Goal: Task Accomplishment & Management: Use online tool/utility

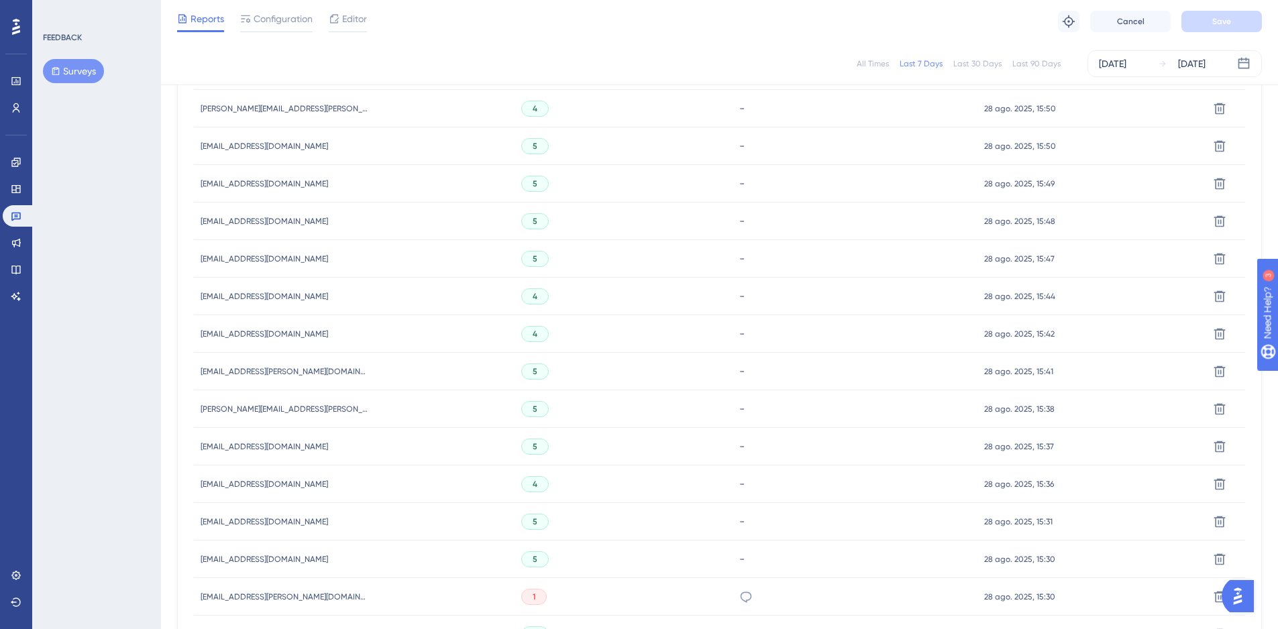
scroll to position [794, 0]
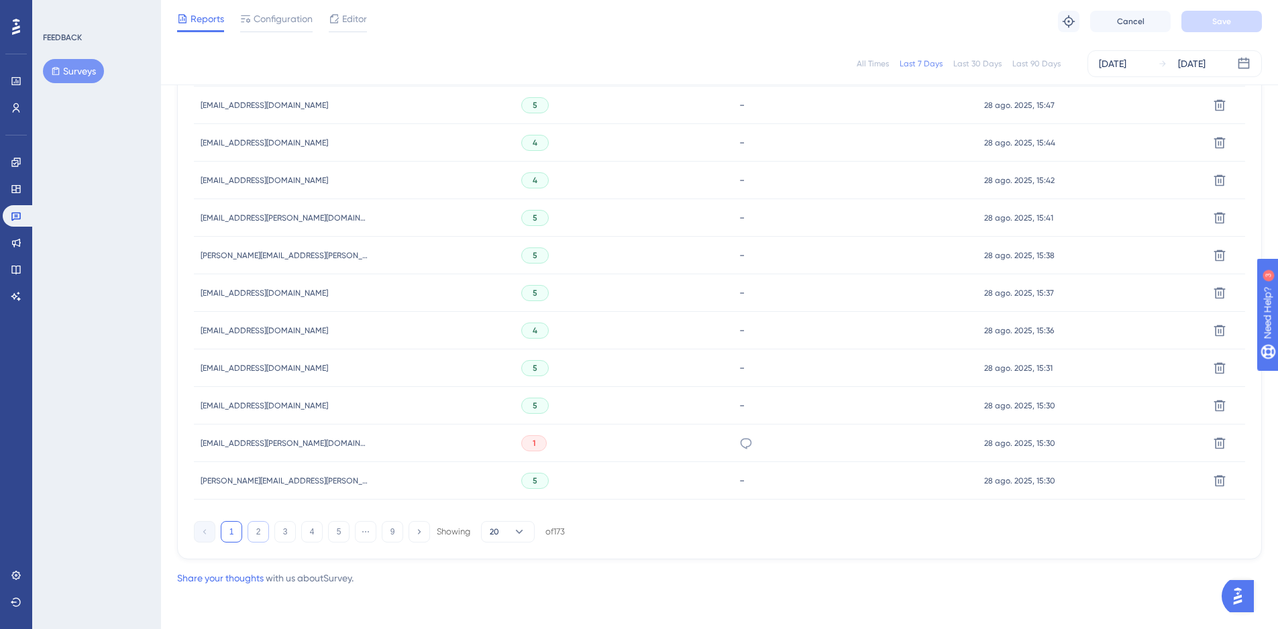
click at [258, 535] on button "2" at bounding box center [258, 531] width 21 height 21
click at [280, 534] on button "3" at bounding box center [284, 531] width 21 height 21
click at [311, 539] on button "4" at bounding box center [311, 531] width 21 height 21
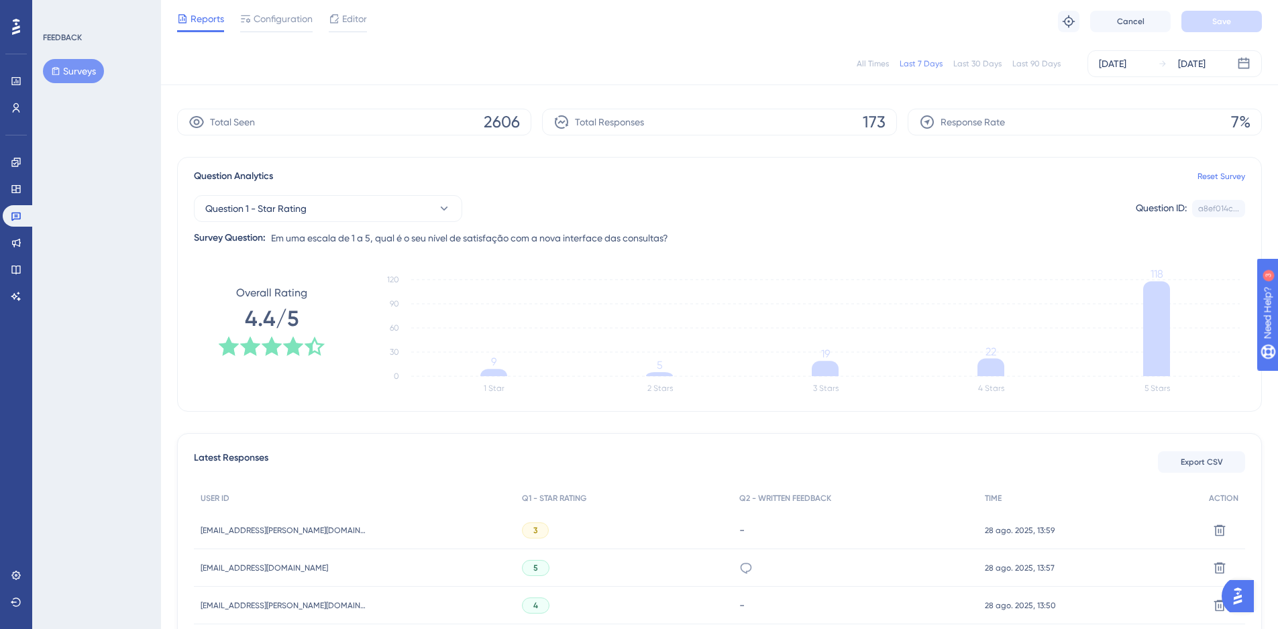
scroll to position [0, 0]
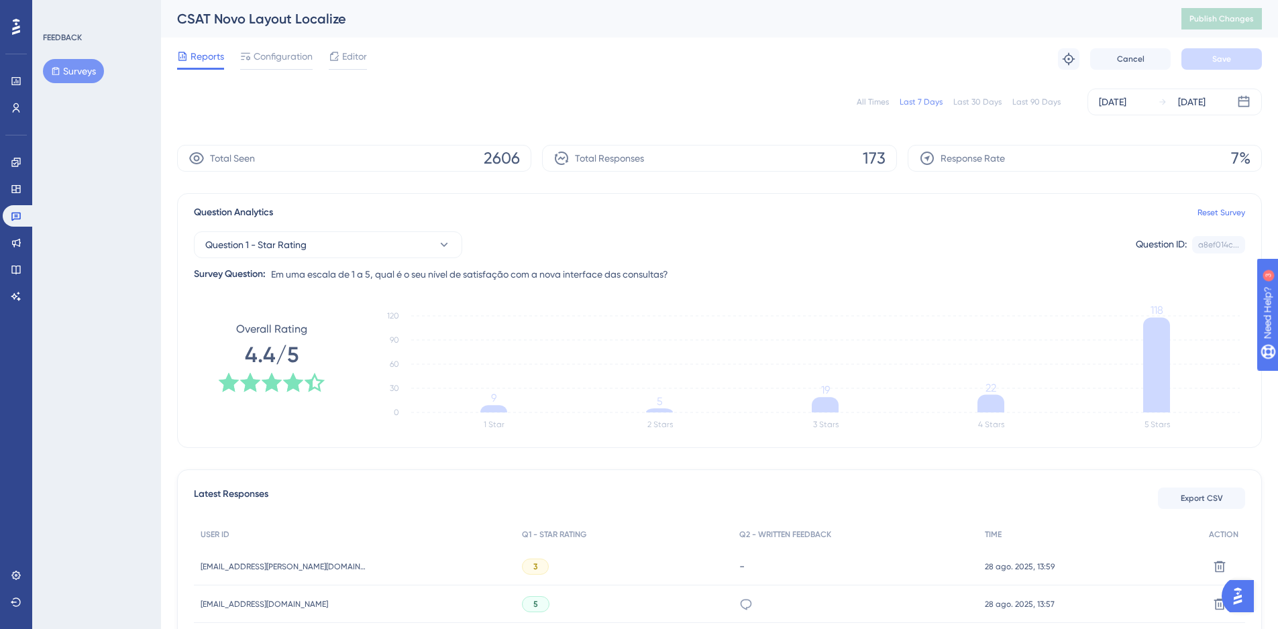
click at [69, 74] on button "Surveys" at bounding box center [73, 71] width 61 height 24
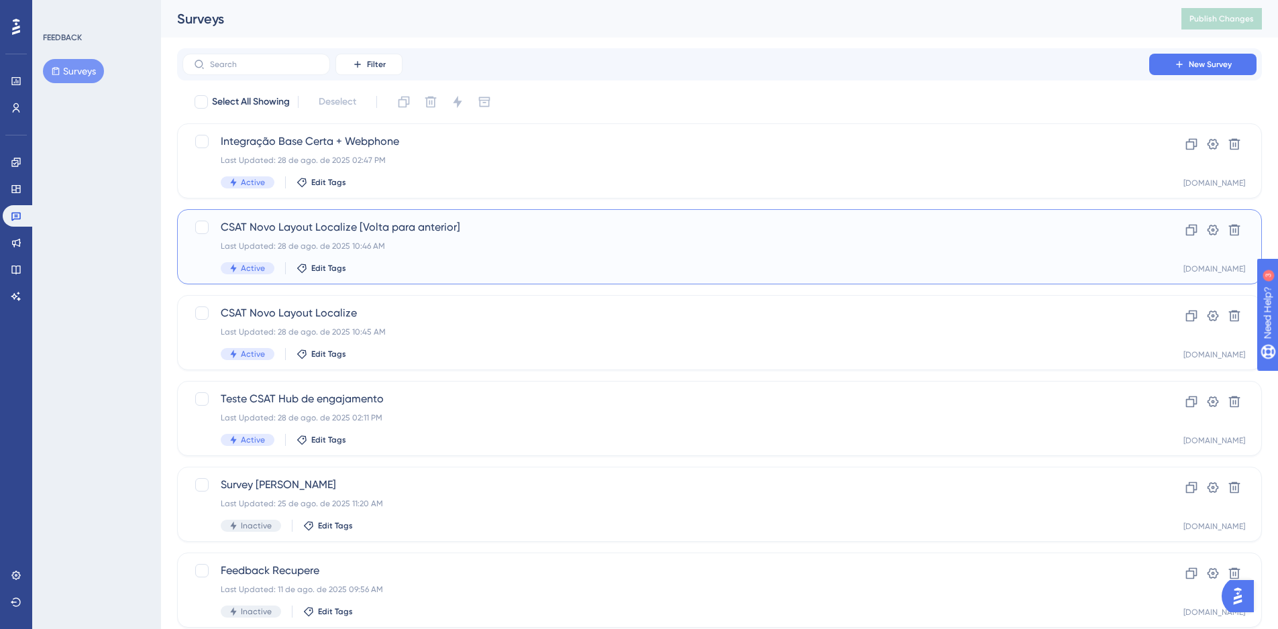
click at [472, 236] on div "CSAT Novo Layout Localize [Volta para anterior] Last Updated: 28 de ago. de 202…" at bounding box center [666, 246] width 890 height 55
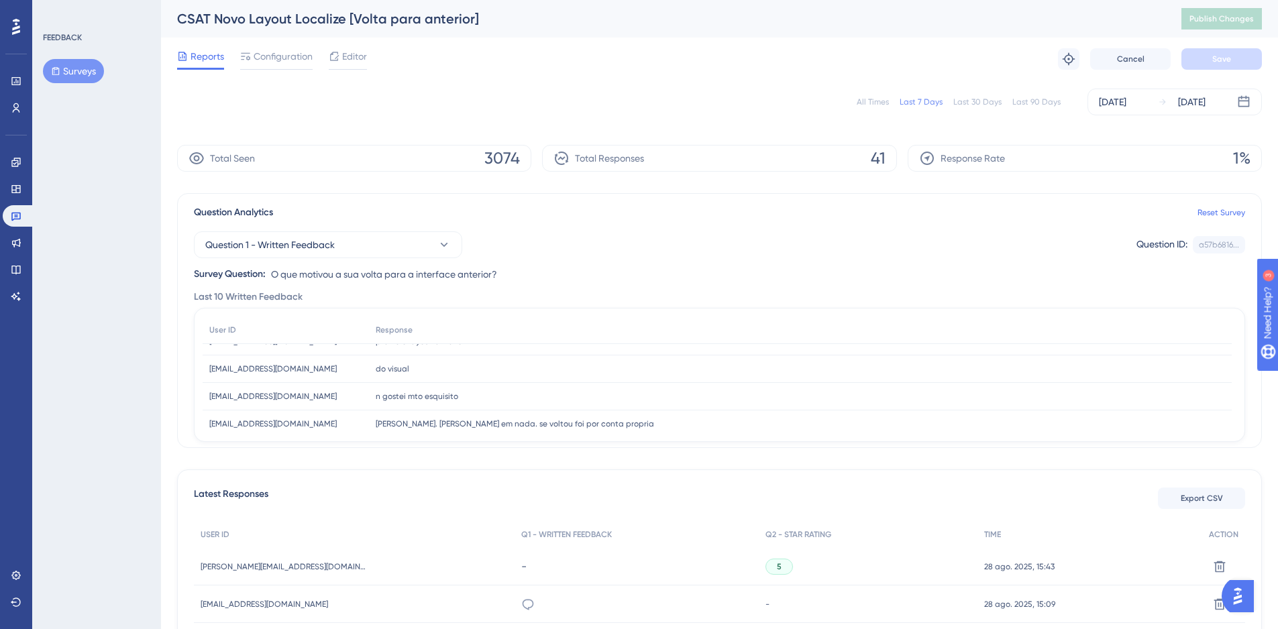
scroll to position [173, 0]
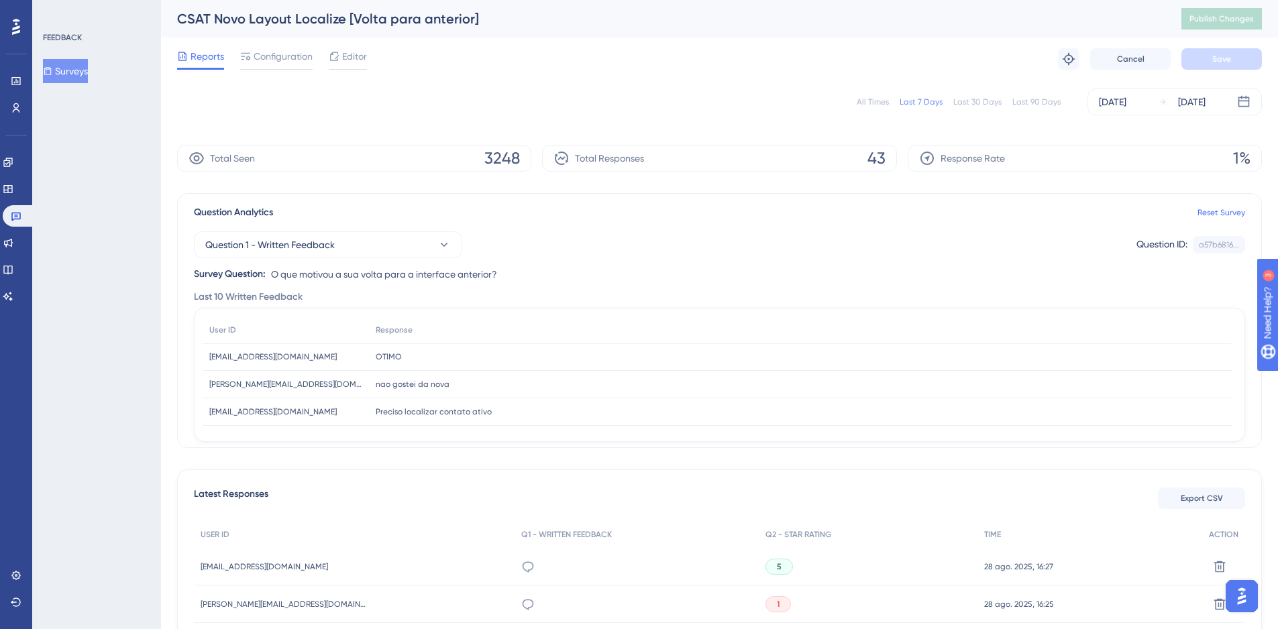
click at [88, 64] on button "Surveys" at bounding box center [65, 71] width 45 height 24
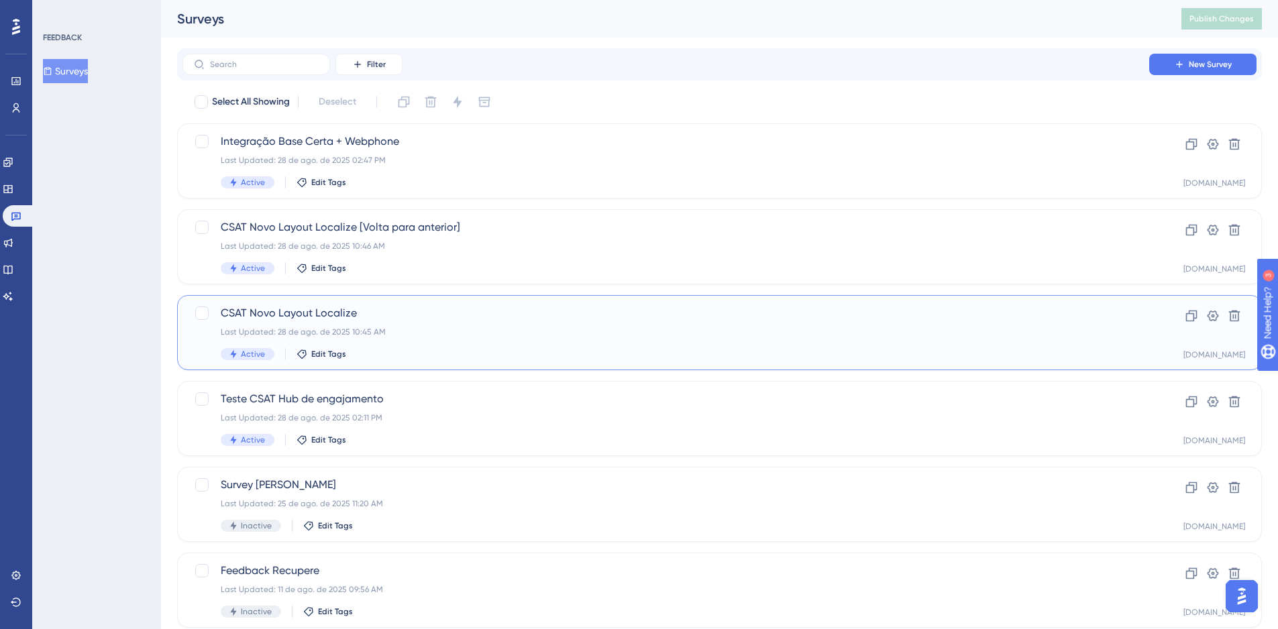
click at [426, 315] on span "CSAT Novo Layout Localize" at bounding box center [666, 313] width 890 height 16
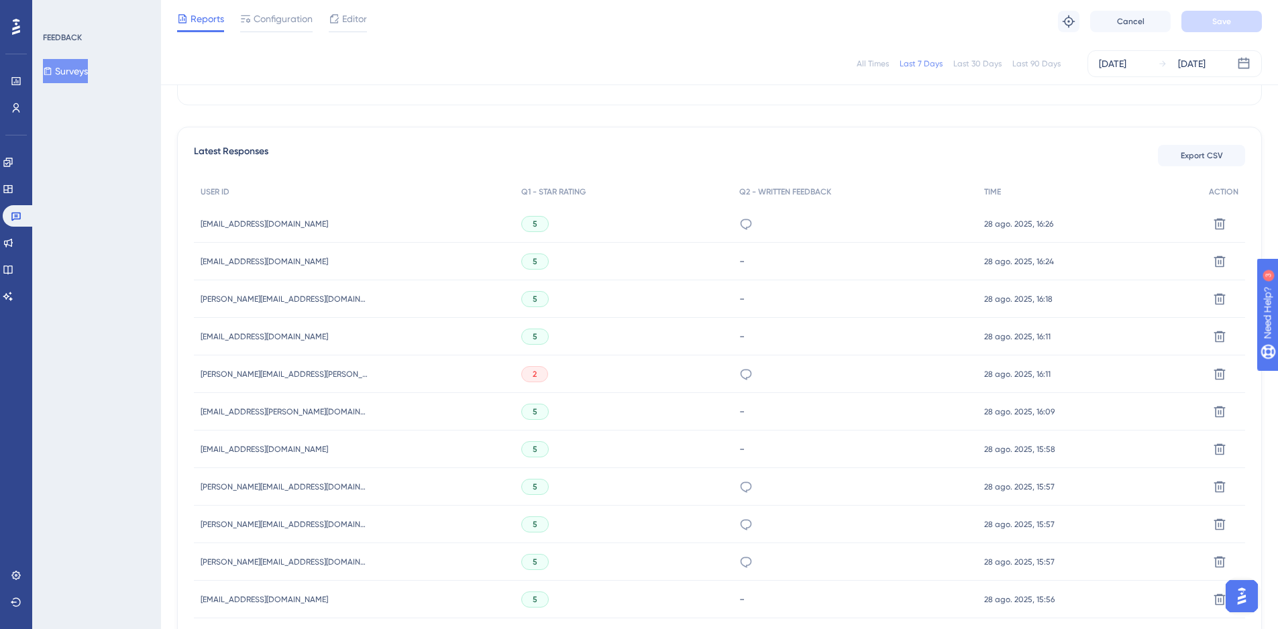
scroll to position [403, 0]
